Goal: Transaction & Acquisition: Book appointment/travel/reservation

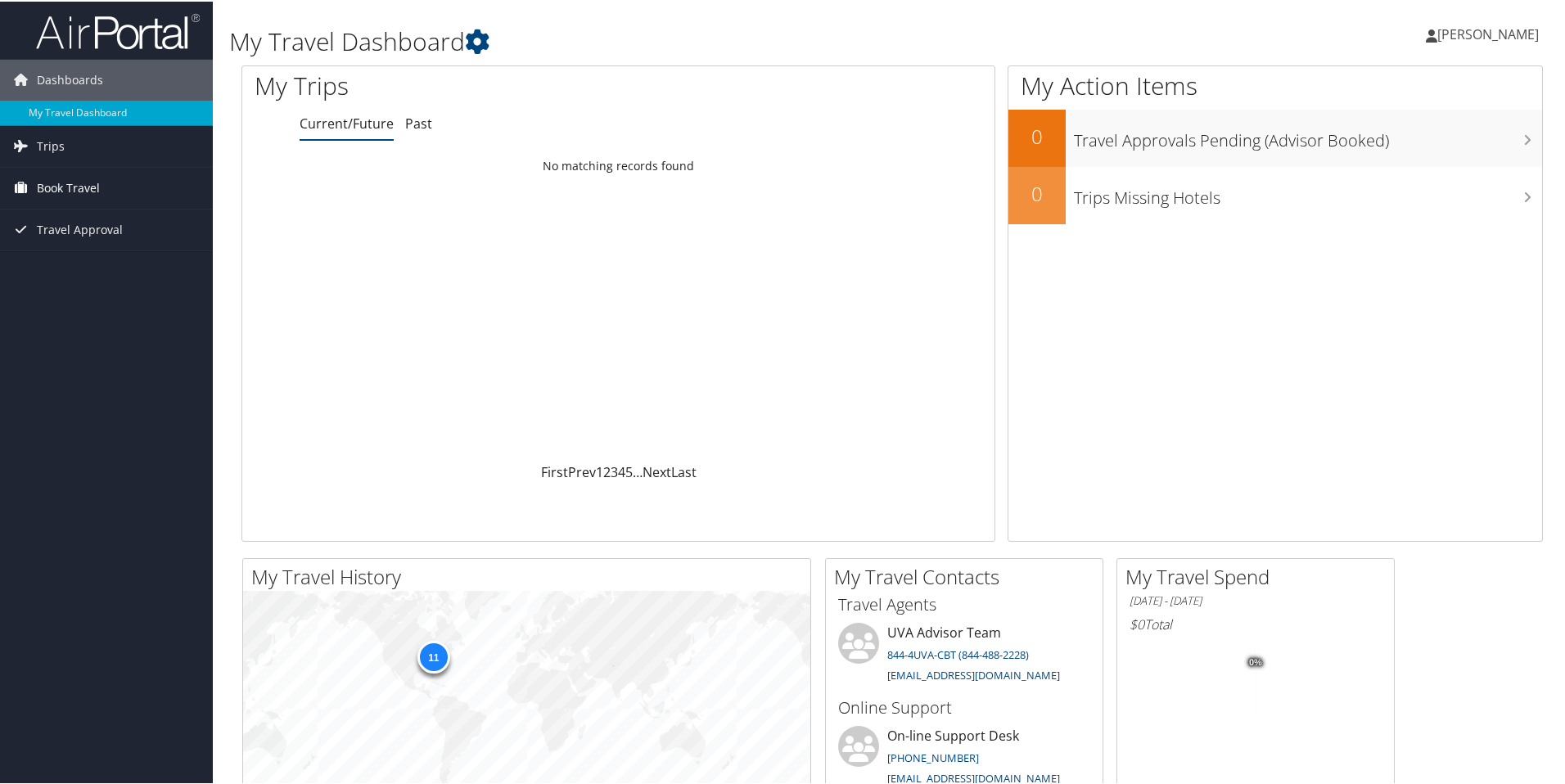
click at [57, 190] on span "Book Travel" at bounding box center [69, 187] width 63 height 41
click at [65, 267] on link "Book/Manage Online Trips" at bounding box center [106, 268] width 213 height 24
click at [90, 268] on link "Book/Manage Online Trips" at bounding box center [106, 268] width 213 height 24
